Goal: Information Seeking & Learning: Find specific fact

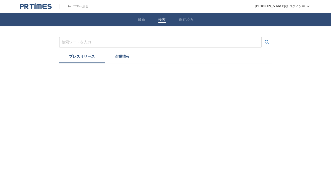
click at [162, 19] on button "検索" at bounding box center [161, 19] width 7 height 5
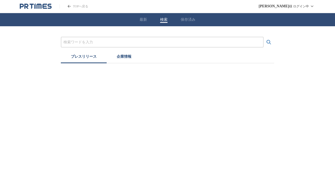
click at [144, 45] on div at bounding box center [162, 42] width 203 height 11
click at [142, 44] on input "プレスリリースおよび企業を検索する" at bounding box center [161, 42] width 197 height 6
click at [263, 37] on button "検索する" at bounding box center [268, 42] width 11 height 11
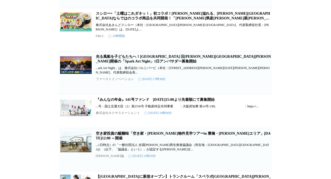
scroll to position [471, 0]
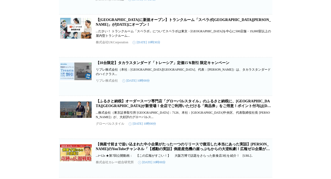
click at [228, 99] on link "【ふるさと納税】オーダースーツ専門店「グローバルスタイル」のふるさと納税に、[GEOGRAPHIC_DATA][GEOGRAPHIC_DATA]が新登場！全店…" at bounding box center [183, 105] width 175 height 13
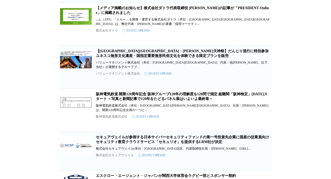
scroll to position [1780, 0]
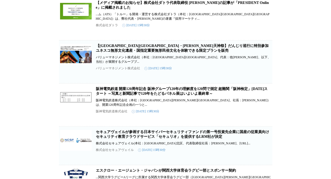
click at [208, 93] on link "阪神電気鉄道 開業120周年記念 阪神グループ120年の理解度を120問で測定 超難関「阪神検定」[DATE]スタート ～写真と新聞記事で120年をたどるパネ…" at bounding box center [182, 91] width 172 height 9
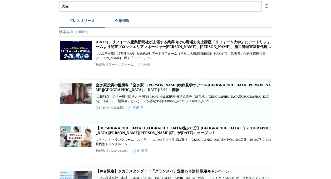
scroll to position [0, 0]
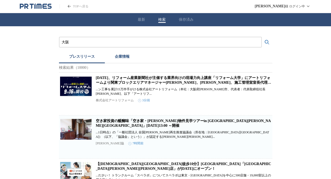
click at [184, 42] on input "大阪" at bounding box center [160, 42] width 197 height 6
type input "大"
click at [262, 37] on button "検索する" at bounding box center [267, 42] width 11 height 11
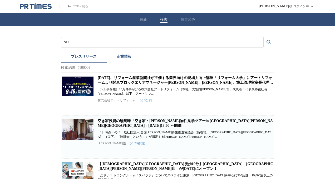
click at [263, 37] on button "検索する" at bounding box center [268, 42] width 11 height 11
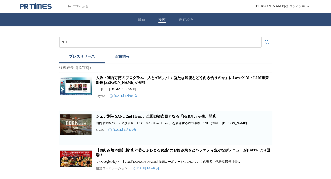
click at [218, 39] on input "NU" at bounding box center [160, 42] width 197 height 6
click at [262, 37] on button "検索する" at bounding box center [267, 42] width 11 height 11
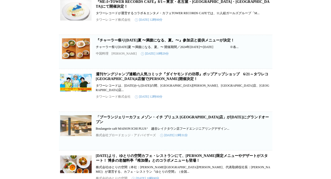
scroll to position [1723, 0]
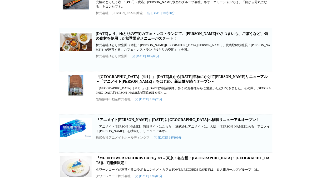
click at [237, 84] on link "「[GEOGRAPHIC_DATA]（※1）」 [DATE]夏から[DATE]年秋にかけて[PERSON_NAME]リニューアル ～「アニメイト[PERSON…" at bounding box center [182, 79] width 172 height 9
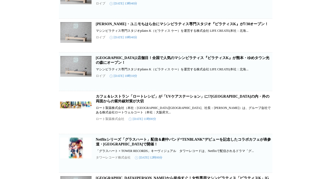
scroll to position [0, 0]
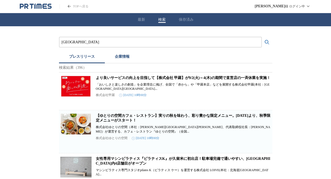
click at [167, 38] on div "[GEOGRAPHIC_DATA]" at bounding box center [160, 42] width 203 height 11
click at [162, 42] on input "[GEOGRAPHIC_DATA]" at bounding box center [160, 42] width 197 height 6
type input "N"
click at [262, 37] on button "検索する" at bounding box center [267, 42] width 11 height 11
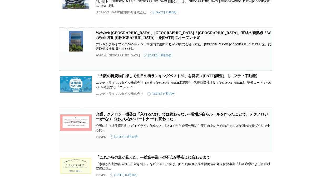
scroll to position [411, 0]
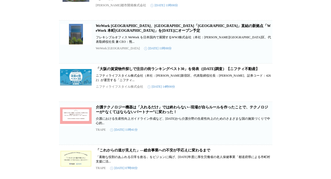
scroll to position [0, 0]
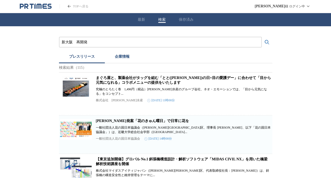
click at [207, 42] on input "新大阪　再開発" at bounding box center [160, 42] width 197 height 6
type input "新"
type input "み"
click at [262, 37] on button "検索する" at bounding box center [267, 42] width 11 height 11
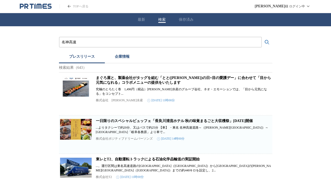
click at [186, 41] on input "名神高速" at bounding box center [160, 42] width 197 height 6
type input "名"
click at [262, 37] on button "検索する" at bounding box center [267, 42] width 11 height 11
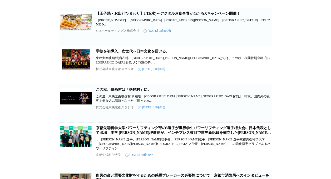
scroll to position [1242, 0]
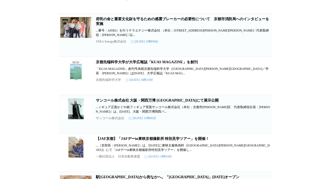
click at [180, 137] on link "【JAF京都】「JAFデーin東映京都撮影所 特別見学ツアー」を開催！" at bounding box center [152, 139] width 113 height 4
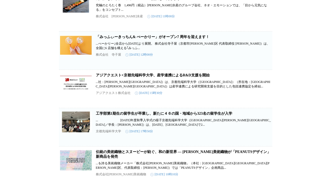
scroll to position [32, 0]
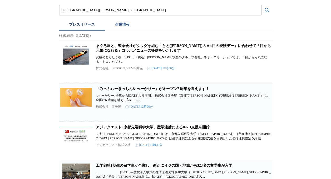
click at [178, 8] on input "[GEOGRAPHIC_DATA][PERSON_NAME][GEOGRAPHIC_DATA]" at bounding box center [160, 10] width 197 height 6
type input "京"
click at [262, 5] on button "検索する" at bounding box center [267, 10] width 11 height 11
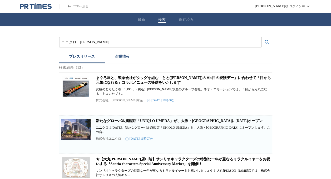
click at [199, 123] on link "新たなグローバル旗艦店「UNIQLO UMEDA」が、大阪・[GEOGRAPHIC_DATA]に[DATE]オープン" at bounding box center [179, 121] width 167 height 4
click at [166, 41] on input "ユニクロ　[PERSON_NAME]" at bounding box center [160, 42] width 197 height 6
type input "ユ"
click at [123, 43] on input "プレスリリースおよび企業を検索する" at bounding box center [160, 42] width 197 height 6
click at [262, 37] on button "検索する" at bounding box center [267, 42] width 11 height 11
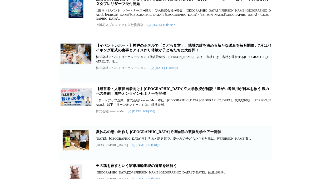
scroll to position [1248, 0]
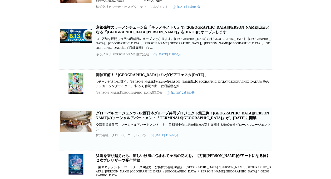
click at [166, 34] on link "京都発祥のラーメンチェーン店『キラメキノトリ』では[GEOGRAPHIC_DATA][PERSON_NAME]出店となる『[GEOGRAPHIC_DATA][…" at bounding box center [182, 30] width 173 height 9
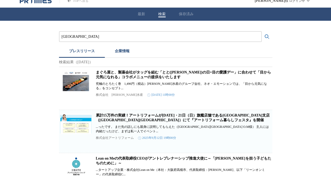
scroll to position [0, 0]
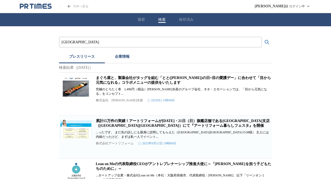
click at [189, 44] on input "[GEOGRAPHIC_DATA]" at bounding box center [160, 42] width 197 height 6
type input "高"
type input "y"
click at [262, 37] on button "検索する" at bounding box center [267, 42] width 11 height 11
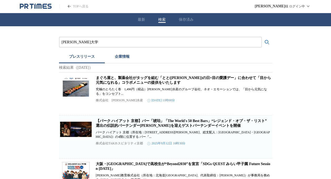
click at [178, 40] on input "[PERSON_NAME]大学" at bounding box center [160, 42] width 197 height 6
click at [262, 37] on button "検索する" at bounding box center [267, 42] width 11 height 11
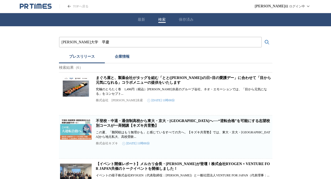
scroll to position [157, 0]
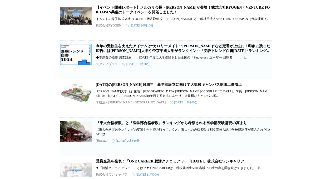
click at [204, 87] on link "[DATE]の[PERSON_NAME]10周年　新学部設立に向けて大規模キャンパス拡張工事着工" at bounding box center [169, 85] width 146 height 4
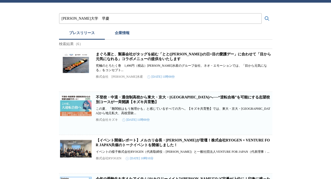
scroll to position [0, 0]
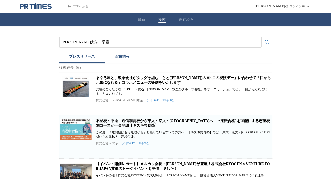
click at [200, 41] on input "[PERSON_NAME]大学　早慶" at bounding box center [160, 42] width 197 height 6
type input "大"
click at [262, 37] on button "検索する" at bounding box center [267, 42] width 11 height 11
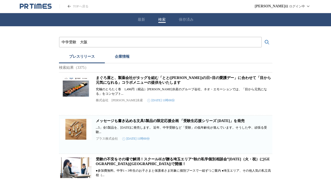
click at [262, 37] on button "検索する" at bounding box center [267, 42] width 11 height 11
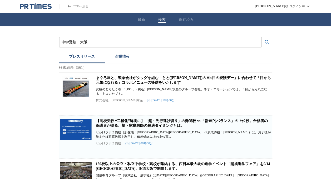
click at [175, 125] on link "【高校受験 “二極化”鮮明に】「超・先行逃げ切り」の難関校 vs 「計画的バランス」の上位校。合格者の保護者が語る、塾・家庭教師の最適タイミングとは。" at bounding box center [182, 123] width 172 height 9
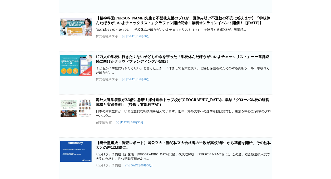
scroll to position [471, 0]
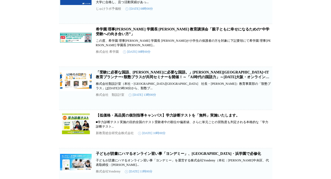
click at [172, 36] on link "希学園 理事[PERSON_NAME] 学園長 [PERSON_NAME] 教育講演会「親子ともに幸せになるための“中学受験への向き合い方”」" at bounding box center [182, 31] width 173 height 9
click at [196, 84] on link "「受験に必要な国語、[PERSON_NAME]に必要な国語。」[PERSON_NAME][GEOGRAPHIC_DATA]×IT教育プランナー×類塾プラスが共…" at bounding box center [182, 77] width 173 height 13
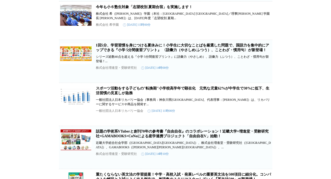
scroll to position [0, 0]
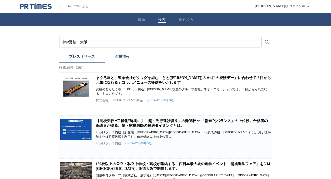
click at [185, 41] on input "中学受験　大阪" at bounding box center [160, 42] width 197 height 6
type input "中"
click at [262, 37] on button "検索する" at bounding box center [267, 42] width 11 height 11
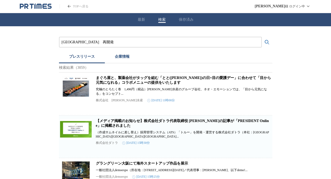
scroll to position [157, 0]
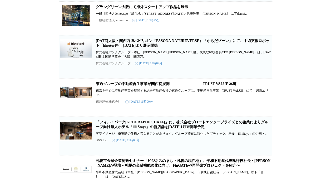
click at [167, 86] on link "東通グループの不動産再生事業が関西初展開　　　　　　　　　TRUST VALUE 本町" at bounding box center [166, 84] width 141 height 4
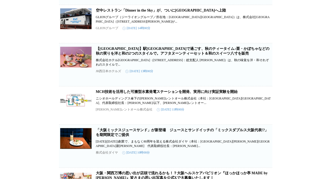
scroll to position [628, 0]
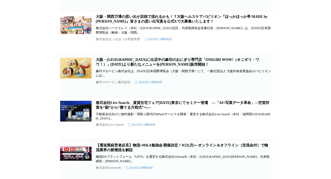
click at [245, 67] on link "大阪・[GEOGRAPHIC_DATA]に出店中の象印のおにぎり専門店「ONIGIRI WOW!（オニギリ・ワウ！）」[DATE]より新たなメニューを[PER…" at bounding box center [177, 62] width 163 height 9
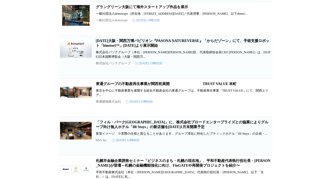
scroll to position [0, 0]
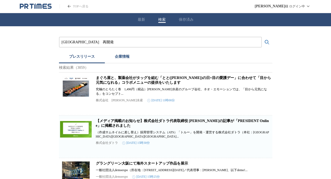
click at [156, 41] on input "[GEOGRAPHIC_DATA]　再開発" at bounding box center [160, 42] width 197 height 6
click at [262, 37] on button "検索する" at bounding box center [267, 42] width 11 height 11
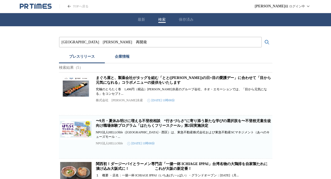
click at [262, 37] on button "検索する" at bounding box center [267, 42] width 11 height 11
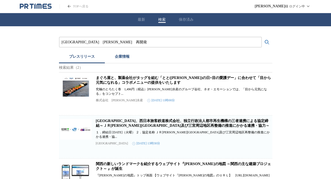
click at [140, 44] on input "[GEOGRAPHIC_DATA]　[PERSON_NAME]　再開発" at bounding box center [160, 42] width 197 height 6
click at [262, 37] on button "検索する" at bounding box center [267, 42] width 11 height 11
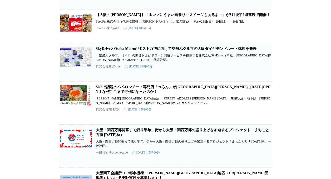
scroll to position [628, 0]
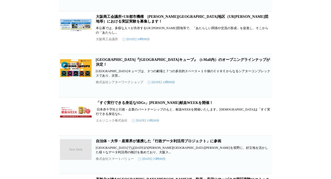
click at [191, 23] on link "大阪商工会議所×UR都市機構　[PERSON_NAME][GEOGRAPHIC_DATA]地区（UR[PERSON_NAME]団地等）における実証実験を募集し…" at bounding box center [182, 19] width 172 height 9
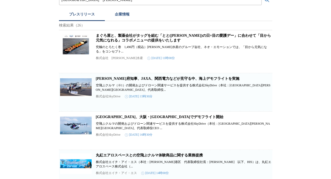
scroll to position [0, 0]
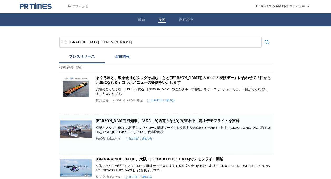
click at [181, 40] on input "[GEOGRAPHIC_DATA]　[PERSON_NAME]" at bounding box center [160, 42] width 197 height 6
click at [262, 37] on button "検索する" at bounding box center [267, 42] width 11 height 11
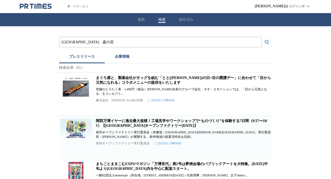
click at [181, 39] on input "[GEOGRAPHIC_DATA]　森の宮" at bounding box center [160, 42] width 197 height 6
click at [262, 37] on button "検索する" at bounding box center [267, 42] width 11 height 11
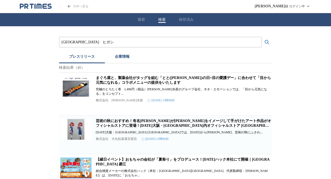
click at [188, 46] on div "[GEOGRAPHIC_DATA]　ヒガシ" at bounding box center [160, 42] width 203 height 11
click at [175, 41] on input "[GEOGRAPHIC_DATA]　ヒガシ" at bounding box center [160, 42] width 197 height 6
type input "大"
click at [262, 37] on button "検索する" at bounding box center [267, 42] width 11 height 11
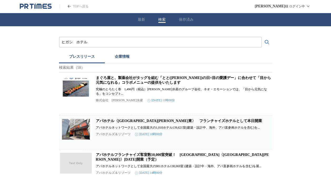
click at [72, 44] on input "ヒガシ　ホテル" at bounding box center [160, 42] width 197 height 6
click at [262, 37] on button "検索する" at bounding box center [267, 42] width 11 height 11
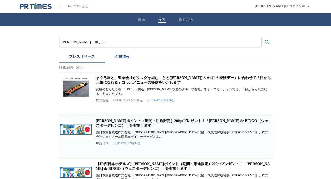
scroll to position [157, 0]
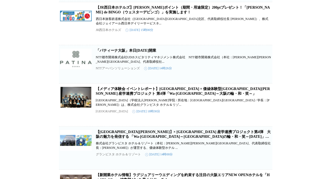
click at [150, 53] on link "「パティーナ大阪」本日[DATE]開業" at bounding box center [126, 51] width 60 height 4
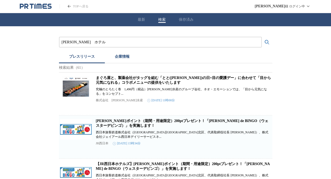
click at [211, 46] on div "[PERSON_NAME]　ホテル" at bounding box center [160, 42] width 203 height 11
click at [207, 44] on input "[PERSON_NAME]　ホテル" at bounding box center [160, 42] width 197 height 6
type input "森"
type input "ＮＥＸＣＯ西日本"
click at [262, 37] on button "検索する" at bounding box center [267, 42] width 11 height 11
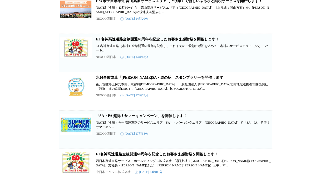
scroll to position [628, 0]
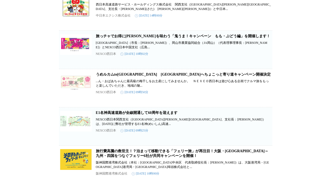
click at [155, 115] on link "E1名神高速道路が全線開通して60周年を迎えます" at bounding box center [137, 113] width 82 height 4
